Goal: Use online tool/utility: Use online tool/utility

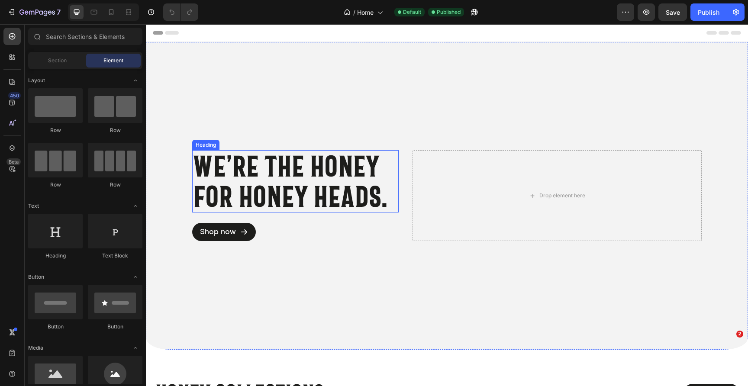
click at [312, 179] on h2 "We’re the honey for honey heads." at bounding box center [295, 181] width 206 height 62
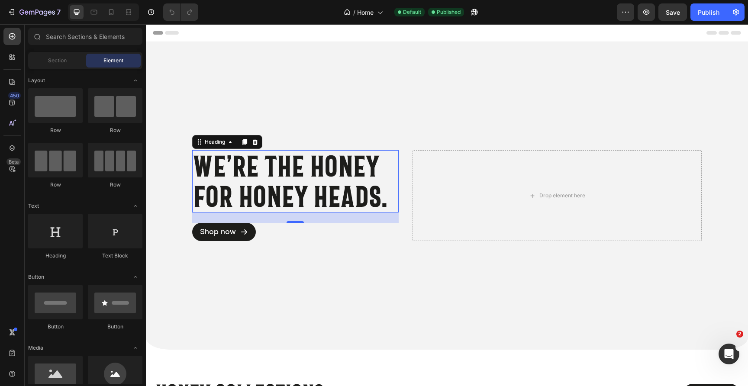
click at [312, 179] on h2 "We’re the honey for honey heads." at bounding box center [295, 181] width 206 height 62
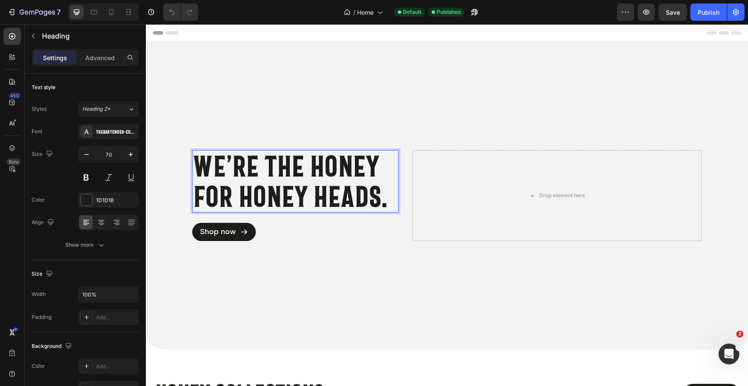
click at [312, 179] on p "We’re the honey for honey heads." at bounding box center [295, 181] width 205 height 61
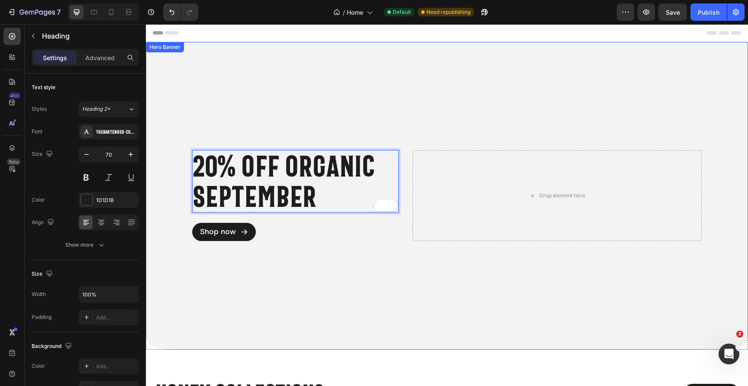
click at [269, 290] on div "Overlay" at bounding box center [447, 196] width 602 height 308
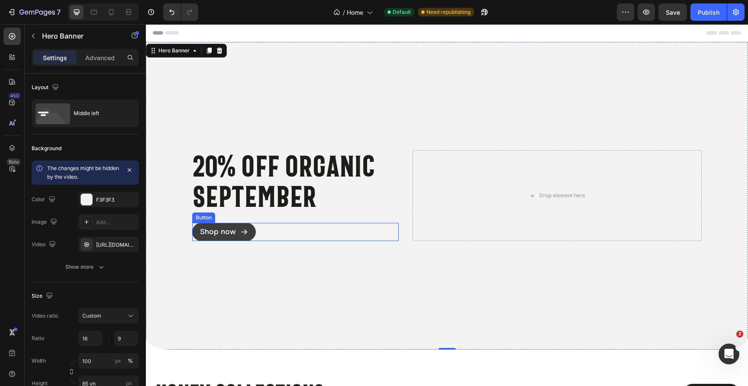
click at [245, 228] on icon at bounding box center [244, 232] width 8 height 8
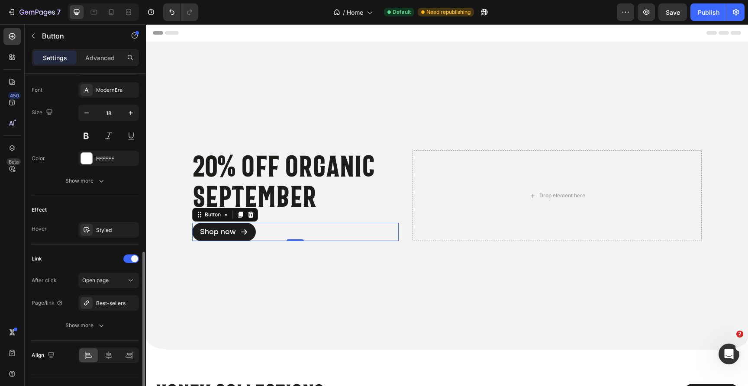
scroll to position [419, 0]
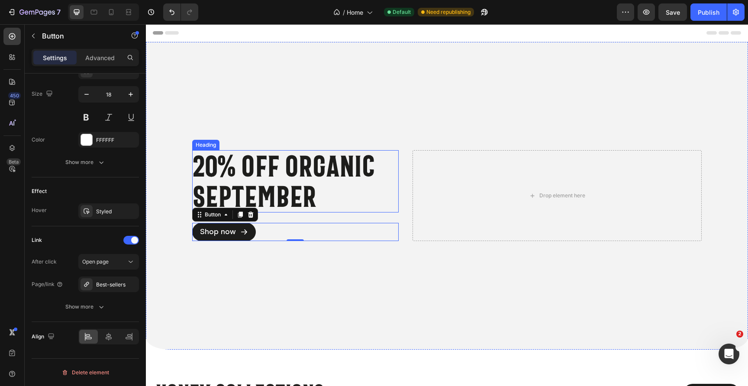
click at [287, 162] on p "20% OFF ORGANIC SEPTEMBER" at bounding box center [295, 181] width 205 height 61
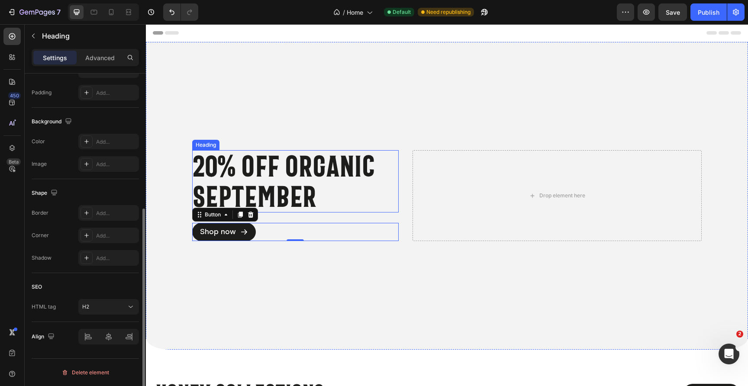
scroll to position [0, 0]
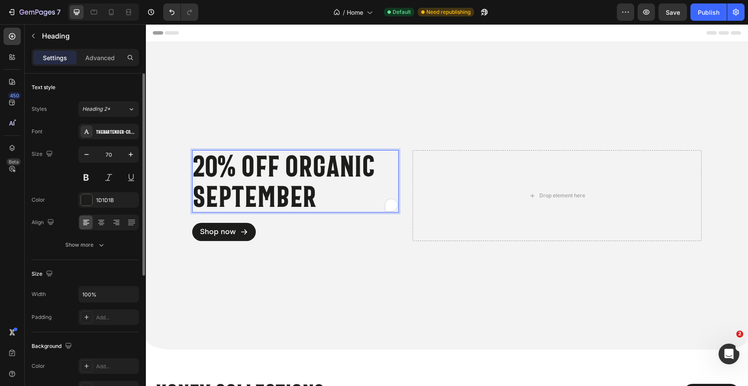
click at [287, 164] on p "20% OFF ORGANIC SEPTEMBER" at bounding box center [295, 181] width 205 height 61
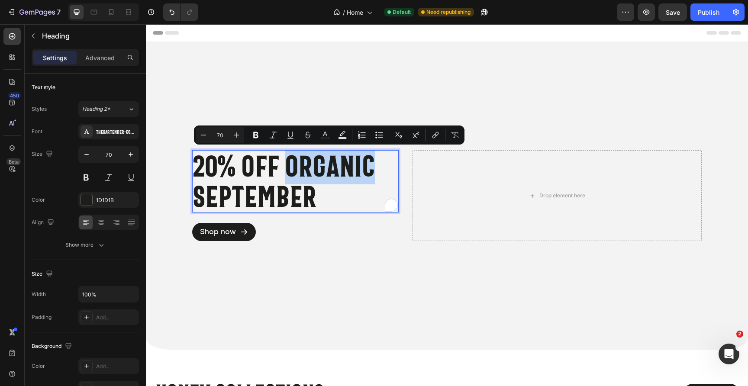
click at [286, 164] on p "20% OFF ORGANIC SEPTEMBER" at bounding box center [295, 181] width 205 height 61
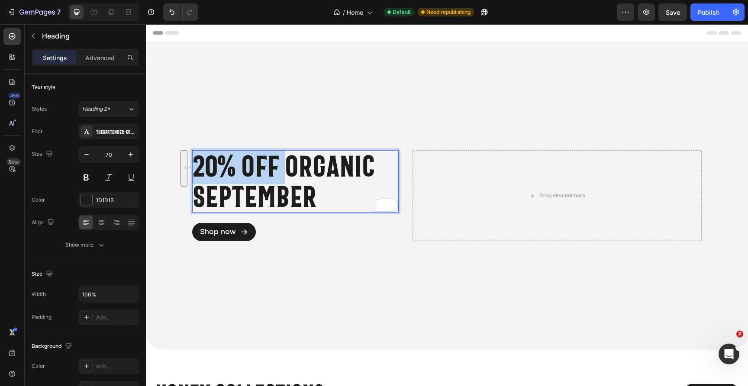
drag, startPoint x: 286, startPoint y: 170, endPoint x: 196, endPoint y: 171, distance: 90.0
click at [196, 171] on p "20% OFF ORGANIC SEPTEMBER" at bounding box center [295, 181] width 205 height 61
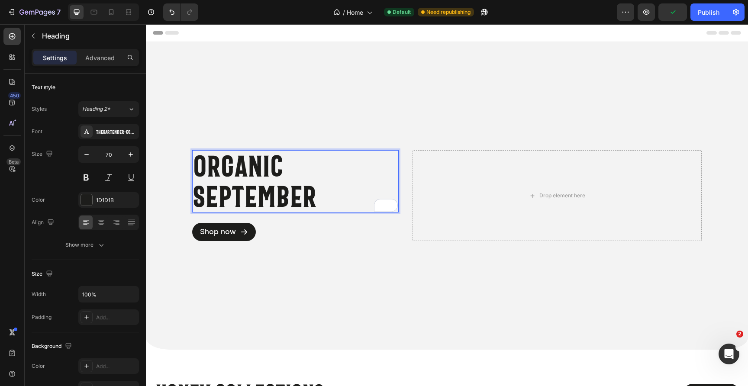
click at [316, 200] on p "ORGANIC SEPTEMBER" at bounding box center [295, 181] width 205 height 61
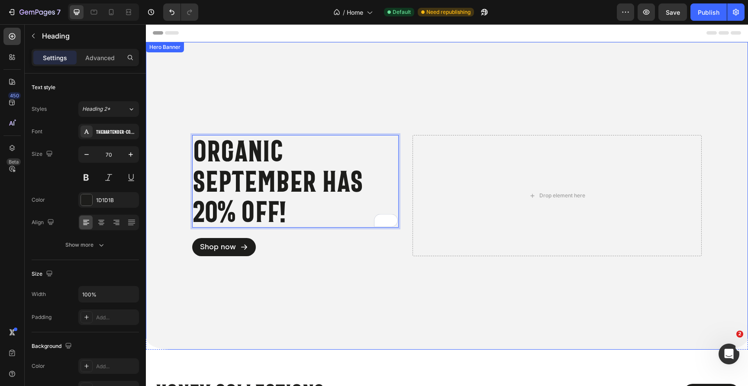
scroll to position [2, 0]
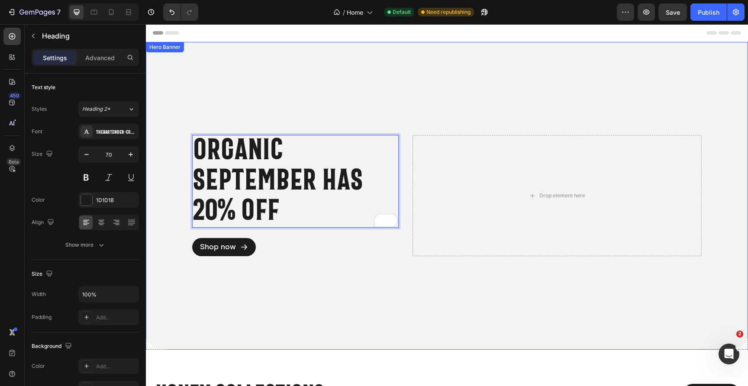
click at [308, 346] on div "Overlay" at bounding box center [447, 196] width 602 height 308
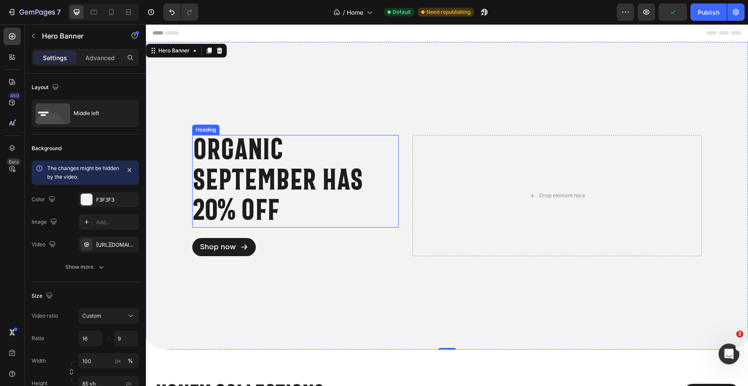
click at [336, 196] on p "ORGANIC SEPTEMBER has 20% OFF" at bounding box center [295, 179] width 205 height 91
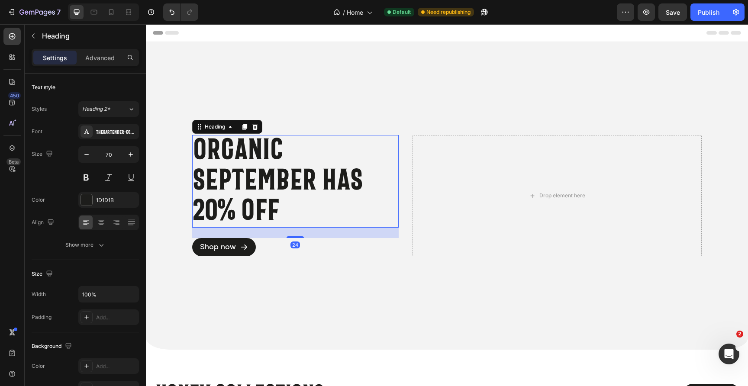
scroll to position [0, 0]
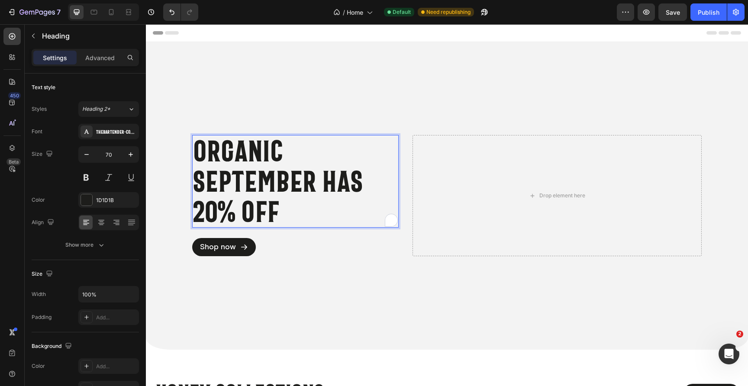
click at [328, 187] on p "ORGANIC SEPTEMBER has 20% OFF" at bounding box center [295, 181] width 205 height 91
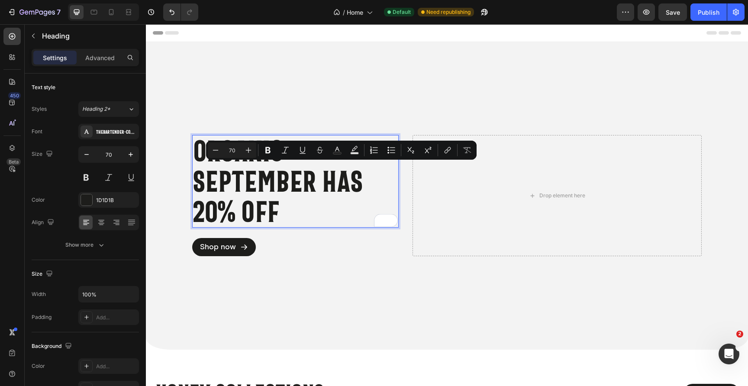
click at [294, 197] on p "ORGANIC SEPTEMBER has 20% OFF" at bounding box center [295, 181] width 205 height 91
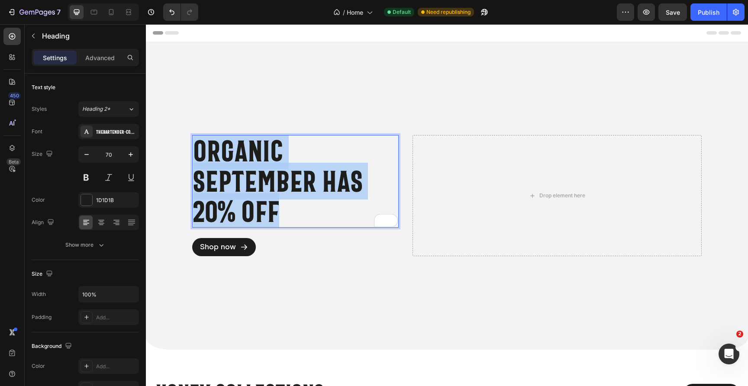
drag, startPoint x: 286, startPoint y: 216, endPoint x: 197, endPoint y: 154, distance: 109.1
click at [197, 154] on p "ORGANIC SEPTEMBER has 20% OFF" at bounding box center [295, 181] width 205 height 91
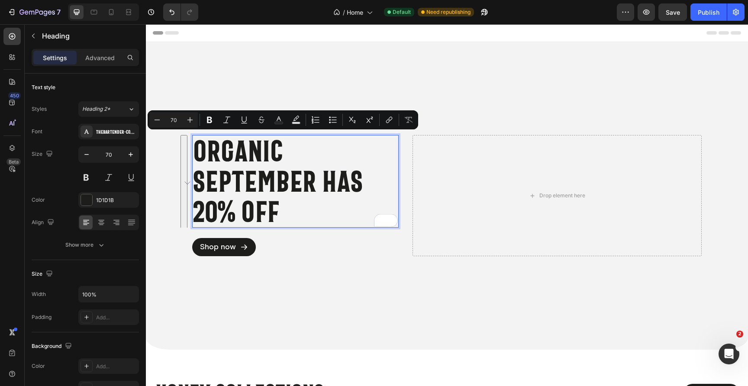
click at [195, 151] on p "ORGANIC SEPTEMBER has 20% OFF" at bounding box center [295, 181] width 205 height 91
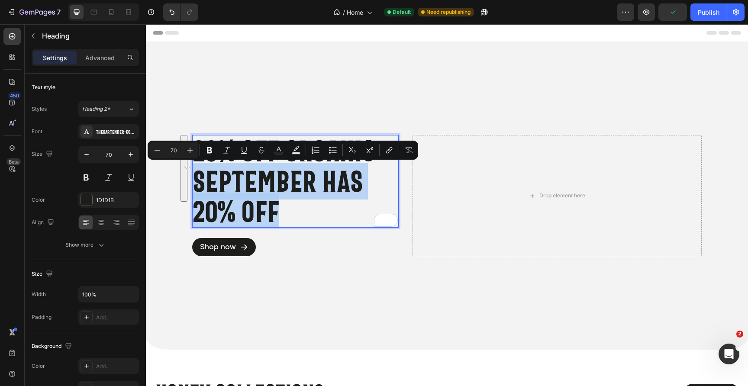
drag, startPoint x: 286, startPoint y: 219, endPoint x: 196, endPoint y: 185, distance: 95.7
click at [196, 185] on p "20% OFF ORGANIC SEPTEMBER has 20% OFF" at bounding box center [295, 181] width 205 height 91
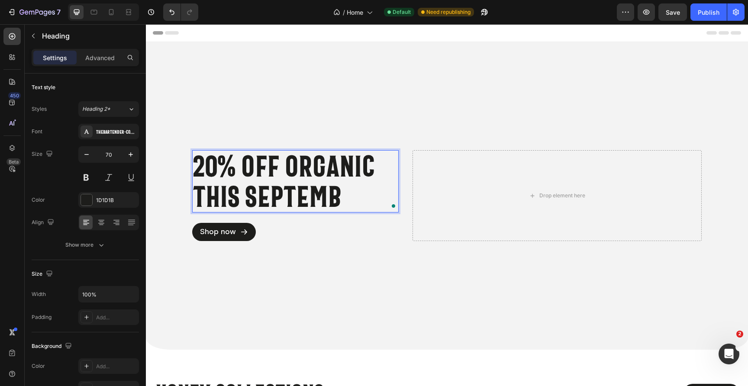
scroll to position [2, 0]
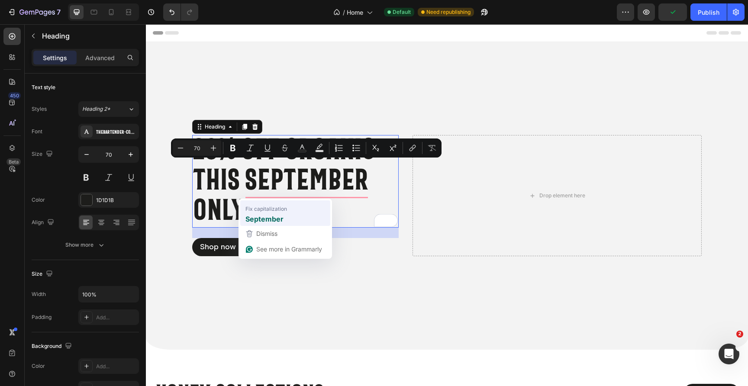
drag, startPoint x: 342, startPoint y: 180, endPoint x: 416, endPoint y: 245, distance: 98.4
click at [270, 221] on p "20% OFF ORGANIC THIS September ONLY" at bounding box center [295, 179] width 205 height 91
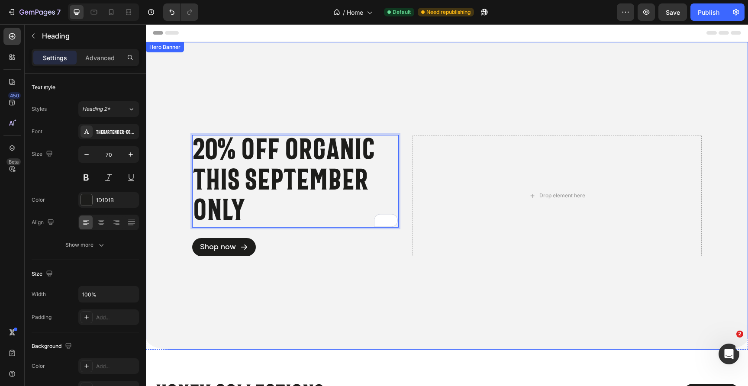
click at [315, 270] on div "Overlay" at bounding box center [447, 196] width 602 height 308
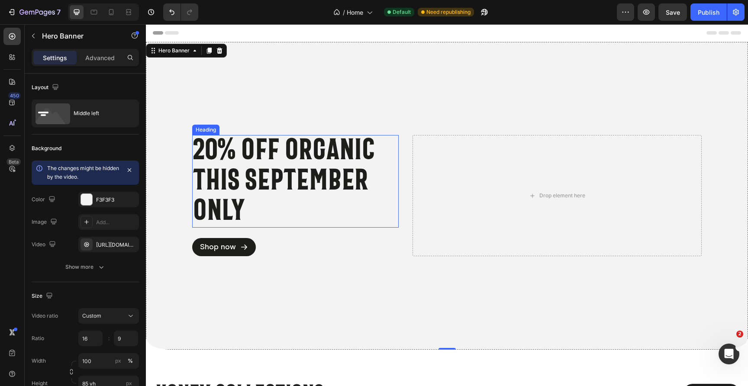
click at [286, 166] on p "20% OFF ORGANIC THIS September ONLY" at bounding box center [295, 179] width 205 height 91
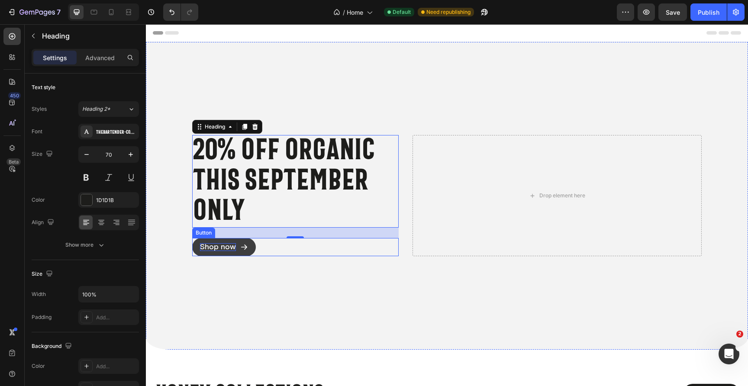
click at [214, 245] on p "Shop now" at bounding box center [218, 247] width 36 height 8
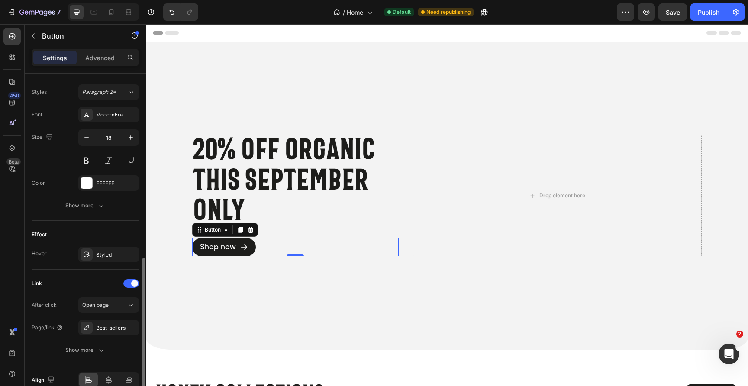
scroll to position [388, 0]
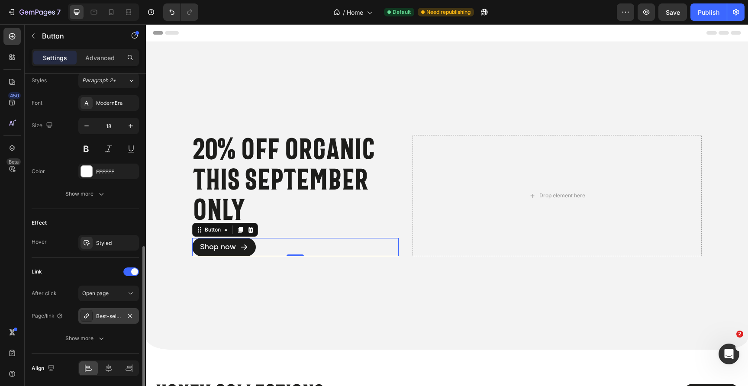
click at [116, 317] on div "Best-sellers" at bounding box center [108, 316] width 25 height 8
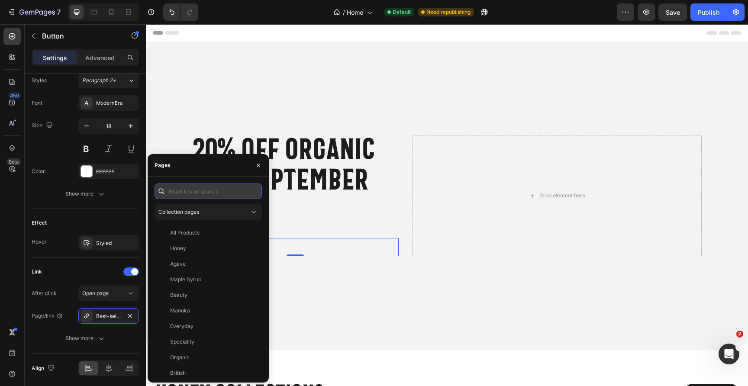
click at [203, 195] on input "text" at bounding box center [207, 191] width 107 height 16
paste input "[URL][DOMAIN_NAME]"
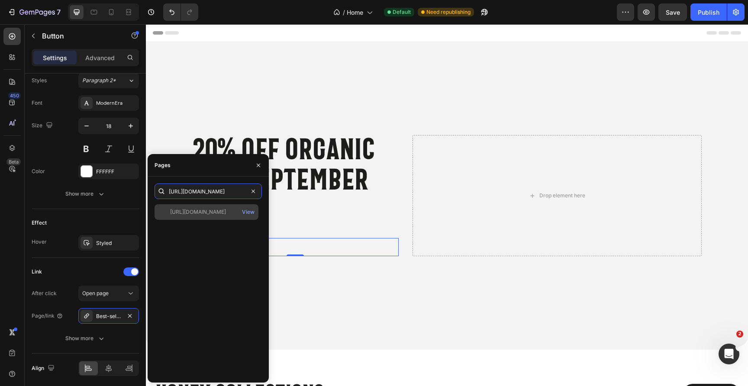
type input "[URL][DOMAIN_NAME]"
click at [226, 209] on div "[URL][DOMAIN_NAME]" at bounding box center [198, 212] width 56 height 8
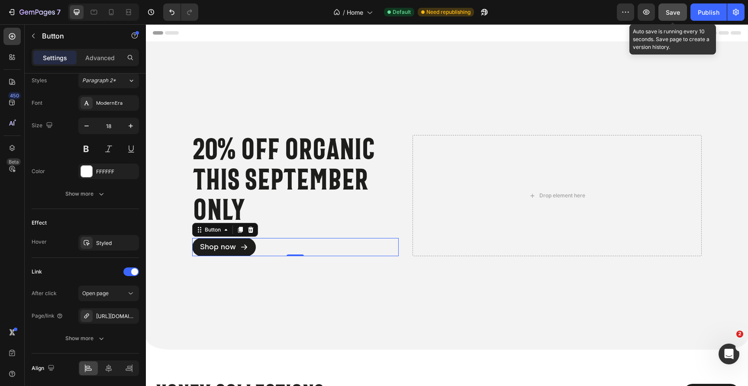
click at [669, 11] on span "Save" at bounding box center [673, 12] width 14 height 7
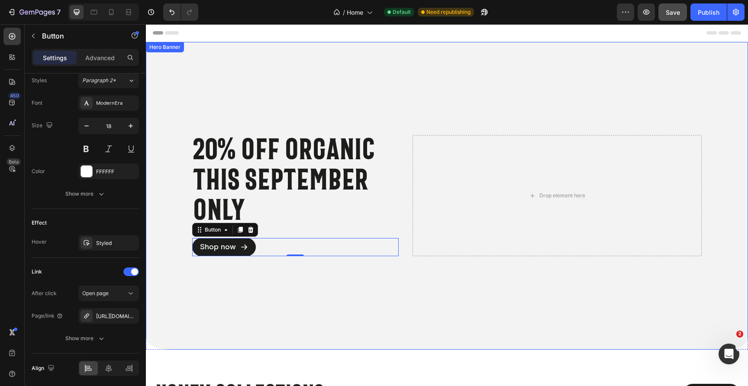
click at [316, 278] on div "Overlay" at bounding box center [447, 196] width 602 height 308
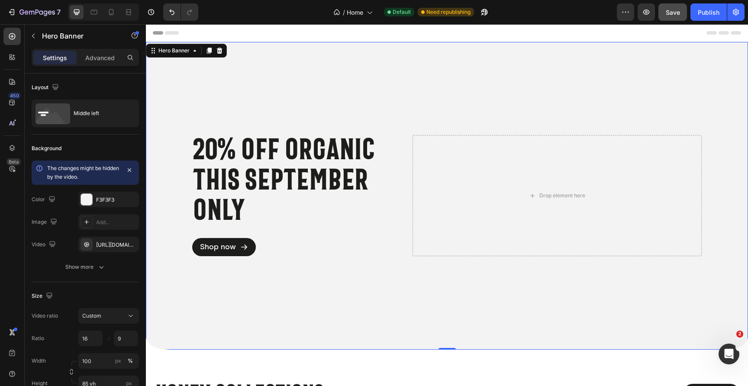
click at [526, 69] on div "Overlay" at bounding box center [447, 196] width 602 height 308
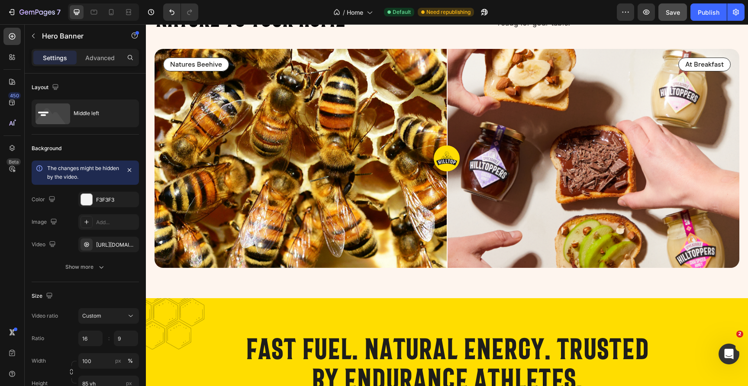
scroll to position [1088, 0]
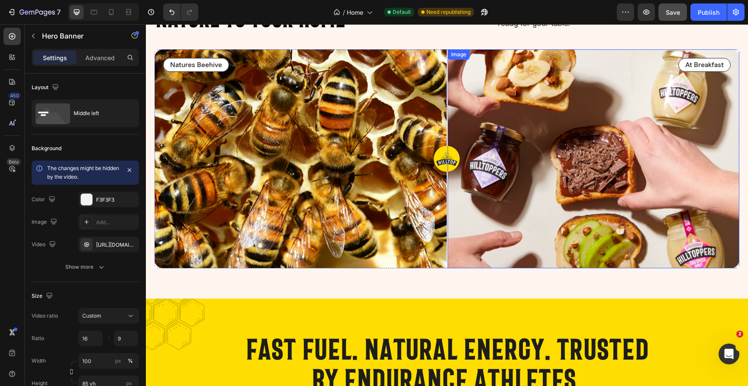
click at [542, 113] on img at bounding box center [593, 158] width 292 height 219
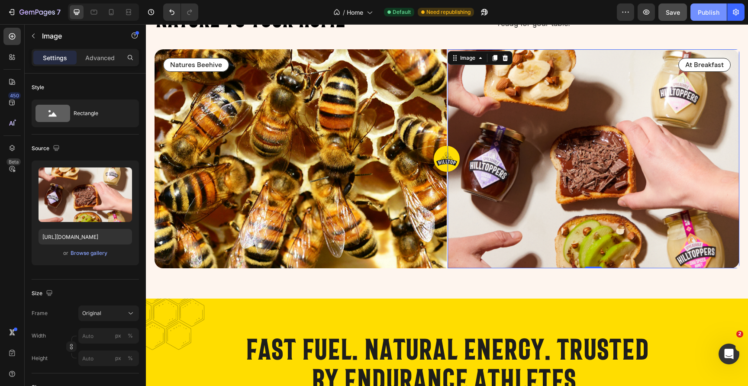
click at [704, 4] on button "Publish" at bounding box center [708, 11] width 36 height 17
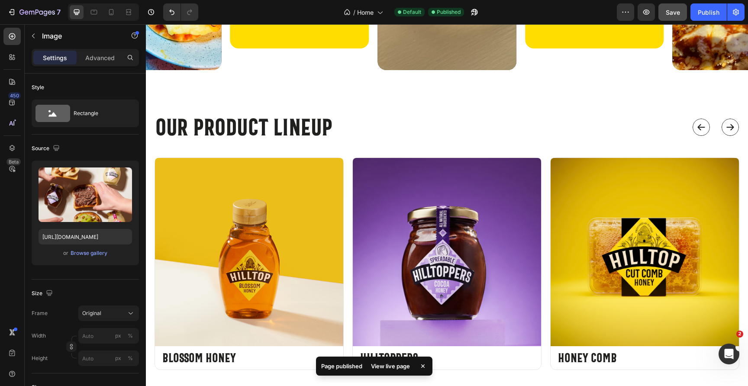
scroll to position [1774, 0]
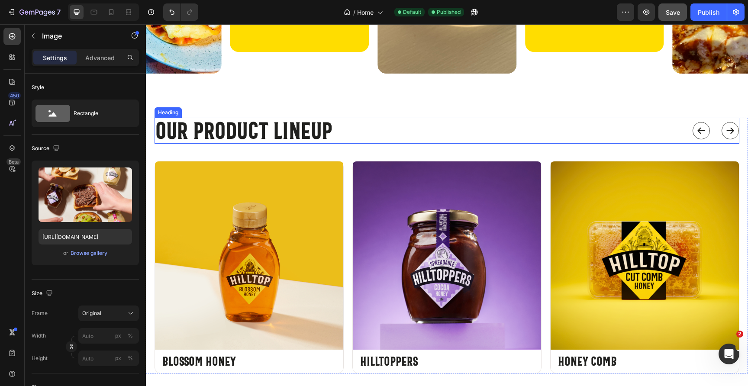
click at [676, 138] on h2 "Our product lineup" at bounding box center [446, 131] width 585 height 26
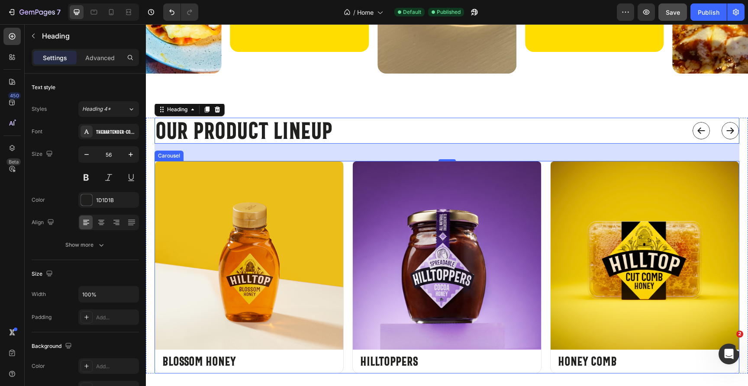
click at [725, 132] on icon "Carousel Next Arrow" at bounding box center [730, 131] width 10 height 10
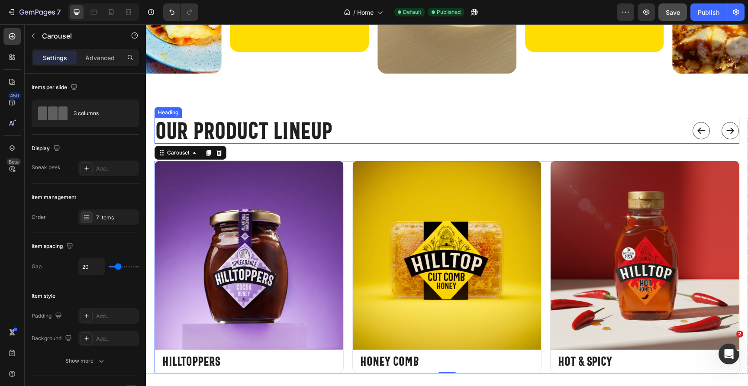
click at [716, 132] on h2 "Our product lineup" at bounding box center [446, 131] width 585 height 26
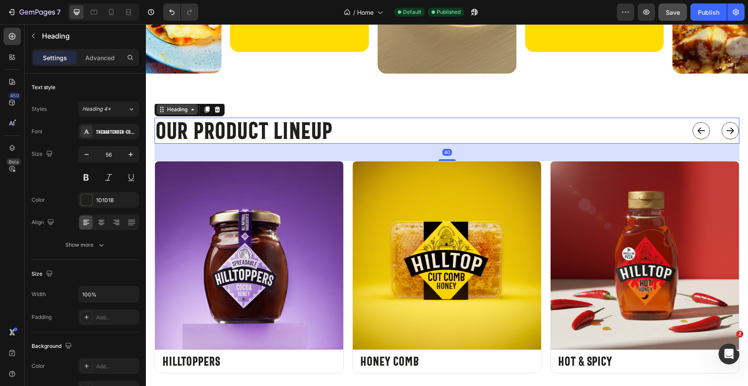
click at [190, 108] on icon at bounding box center [192, 109] width 7 height 7
click at [195, 111] on icon at bounding box center [192, 109] width 7 height 7
click at [192, 109] on icon at bounding box center [192, 109] width 7 height 7
click at [11, 151] on icon at bounding box center [12, 148] width 9 height 9
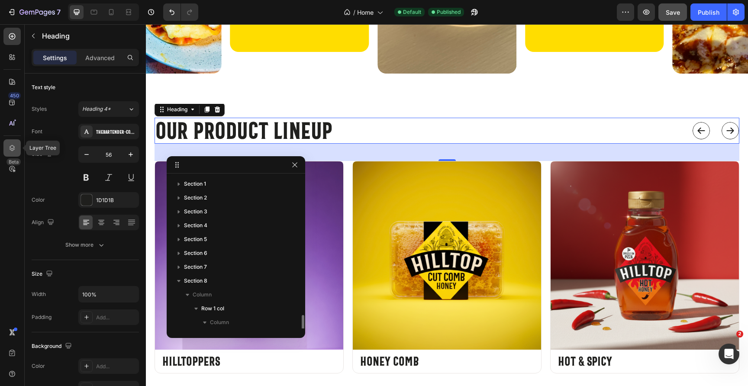
scroll to position [84, 0]
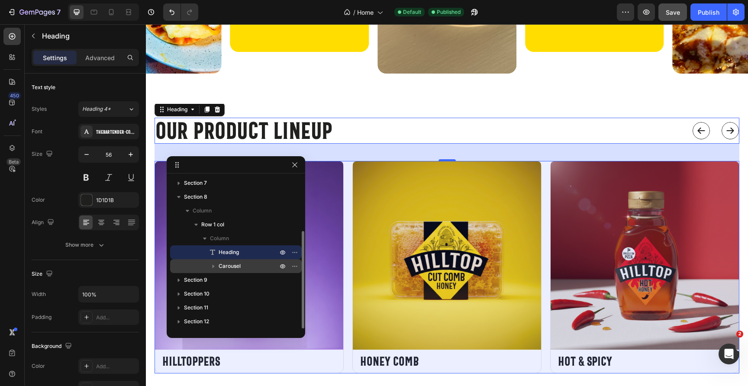
click at [241, 265] on p "Carousel" at bounding box center [249, 266] width 61 height 9
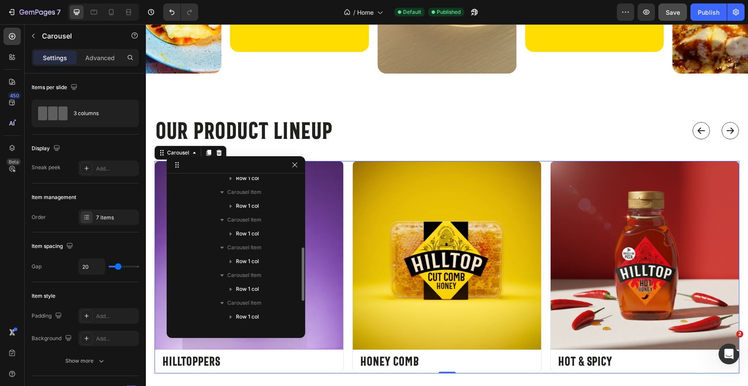
scroll to position [278, 0]
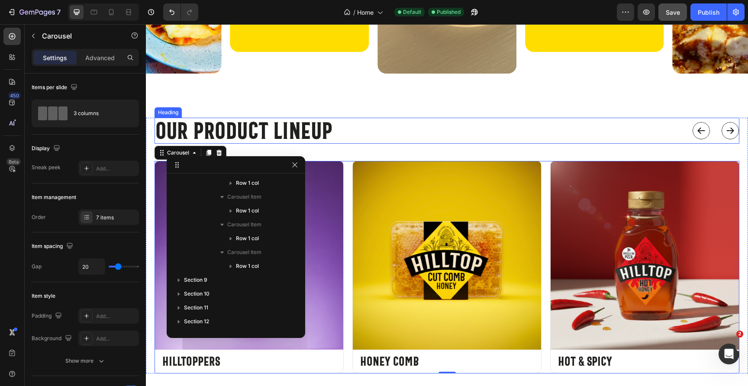
click at [715, 134] on h2 "Our product lineup" at bounding box center [446, 131] width 585 height 26
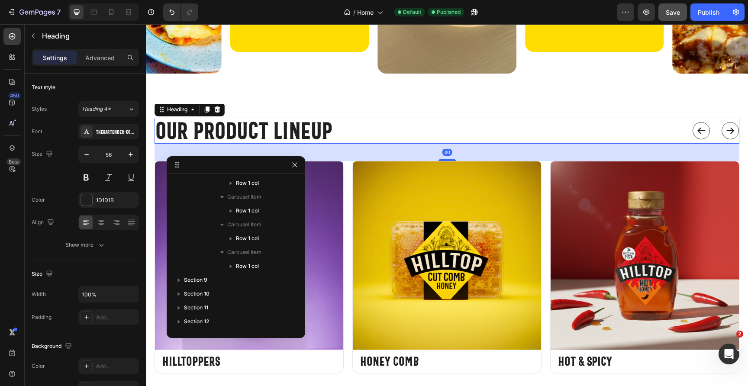
scroll to position [92, 0]
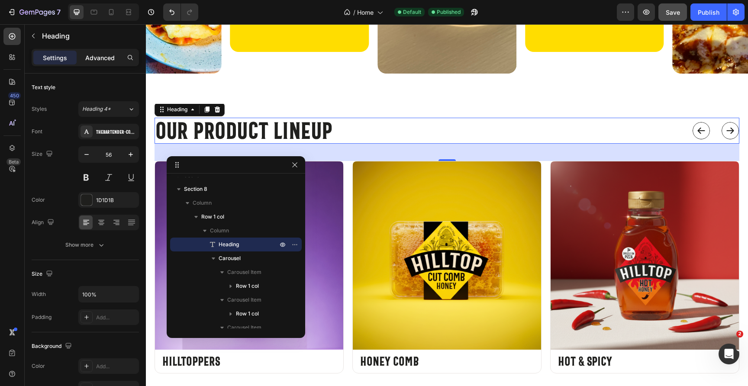
click at [106, 60] on p "Advanced" at bounding box center [99, 57] width 29 height 9
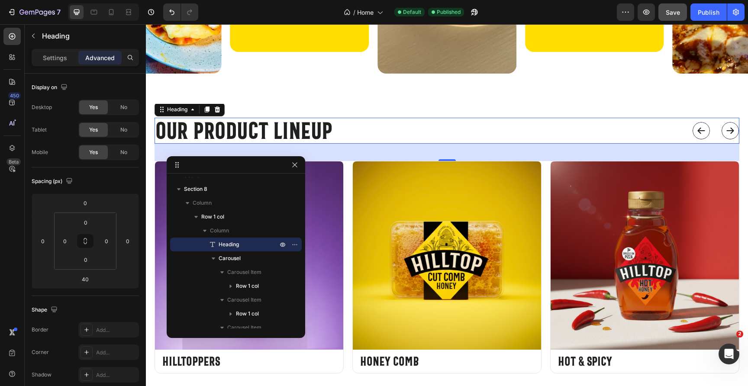
click at [494, 124] on h2 "Our product lineup" at bounding box center [446, 131] width 585 height 26
